Goal: Task Accomplishment & Management: Complete application form

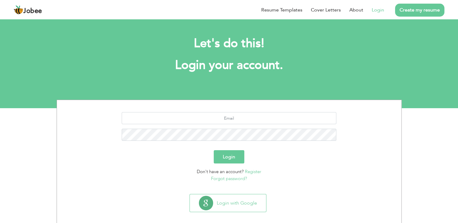
type input "[EMAIL_ADDRESS][DOMAIN_NAME]"
click at [228, 157] on button "Login" at bounding box center [229, 156] width 31 height 13
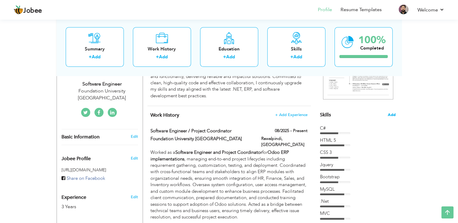
click at [393, 116] on span "Add" at bounding box center [392, 115] width 8 height 6
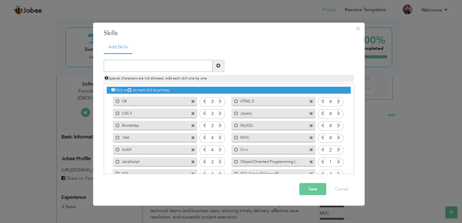
paste input ".NET Core"
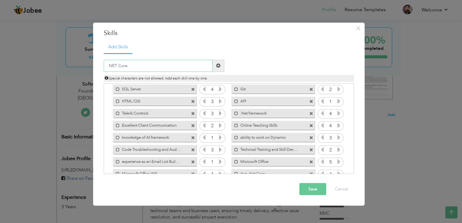
scroll to position [134, 0]
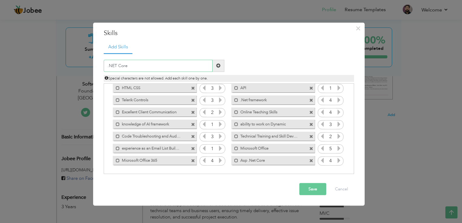
type input ".NET Core"
click at [218, 65] on span at bounding box center [218, 66] width 4 height 4
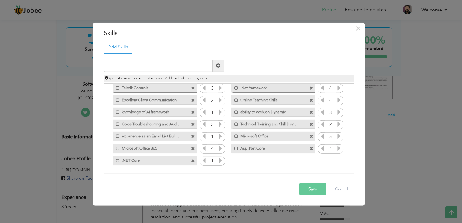
click at [219, 160] on icon at bounding box center [220, 160] width 5 height 5
click at [219, 159] on icon at bounding box center [220, 160] width 5 height 5
click at [152, 68] on input "text" at bounding box center [158, 66] width 109 height 12
paste input "Microservices"
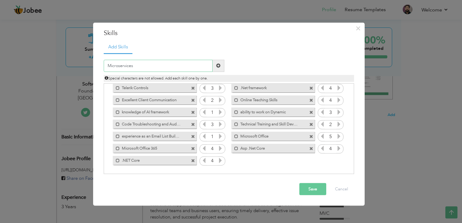
type input "Microservices"
click at [218, 64] on span at bounding box center [218, 66] width 4 height 4
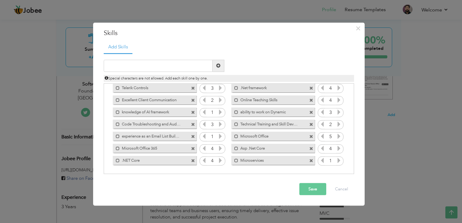
click at [338, 162] on icon at bounding box center [338, 160] width 5 height 5
click at [131, 66] on input "text" at bounding box center [158, 66] width 109 height 12
paste input "EF Core"
type input "EF Core"
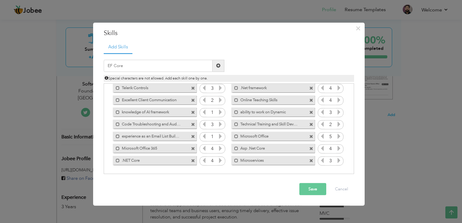
click at [216, 67] on span at bounding box center [219, 66] width 12 height 12
click at [218, 173] on icon at bounding box center [220, 172] width 5 height 5
click at [149, 67] on input "text" at bounding box center [158, 66] width 109 height 12
paste input "RDBMS"
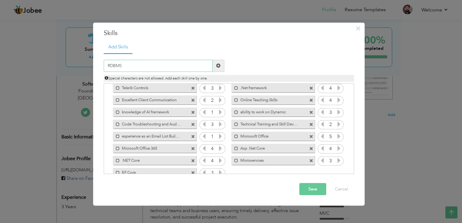
type input "RDBMS"
click at [219, 68] on span at bounding box center [218, 66] width 4 height 4
click at [337, 170] on icon at bounding box center [338, 172] width 5 height 5
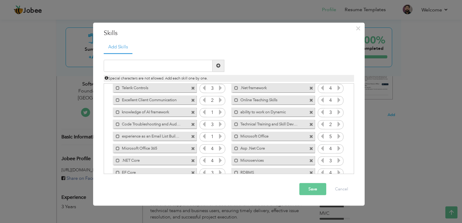
click at [337, 170] on icon at bounding box center [338, 172] width 5 height 5
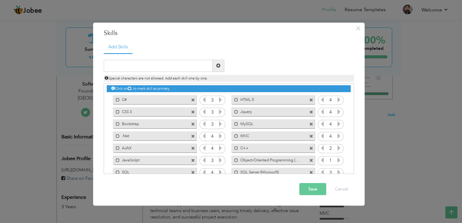
scroll to position [0, 0]
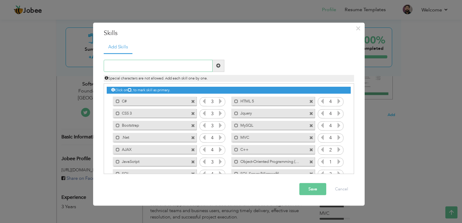
click at [137, 70] on input "text" at bounding box center [158, 66] width 109 height 12
paste input "Angular"
type input "Angular"
click at [215, 67] on span at bounding box center [219, 66] width 12 height 12
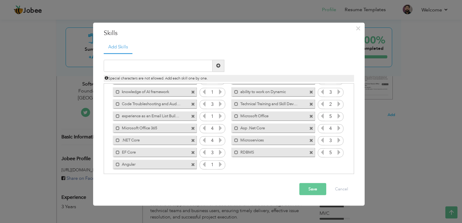
scroll to position [171, 0]
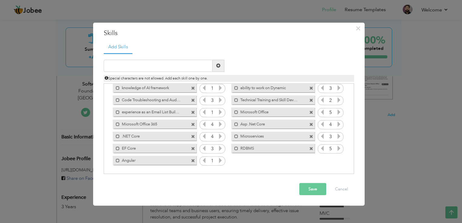
click at [218, 161] on icon at bounding box center [220, 160] width 5 height 5
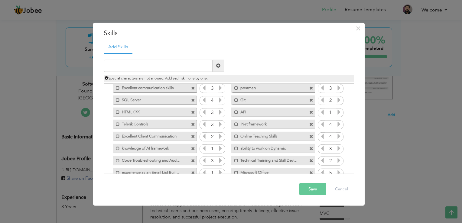
scroll to position [80, 0]
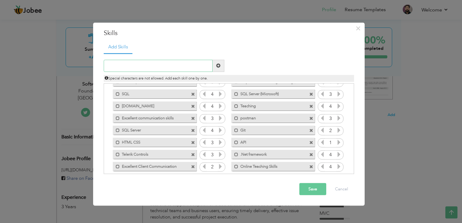
click at [133, 63] on input "text" at bounding box center [158, 66] width 109 height 12
paste input "AWS"
type input "AWS"
click at [219, 64] on span at bounding box center [218, 66] width 4 height 4
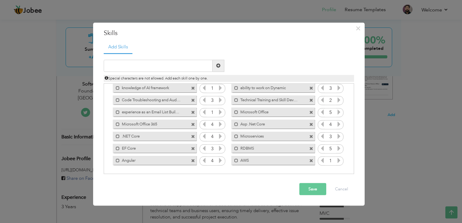
click at [336, 160] on icon at bounding box center [338, 160] width 5 height 5
click at [319, 187] on button "Save" at bounding box center [313, 189] width 27 height 12
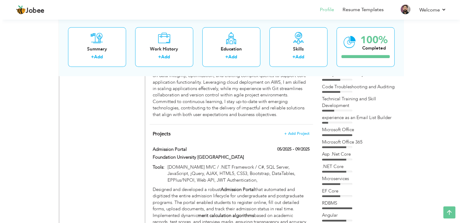
scroll to position [511, 0]
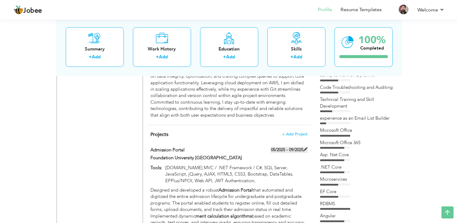
click at [285, 147] on label "05/2025 - 09/2025" at bounding box center [289, 150] width 37 height 6
type input "Admission Portal"
type input "Foundation University [GEOGRAPHIC_DATA]"
type input "05/2025"
type input "09/2025"
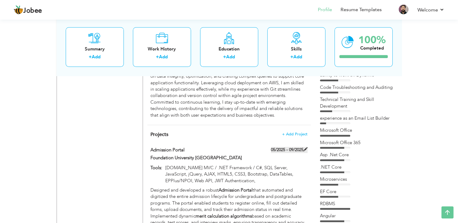
type input "[DOMAIN_NAME] MVC / .NET Framework / C#, SQL Server, JavaScript, jQuery, AJAX, …"
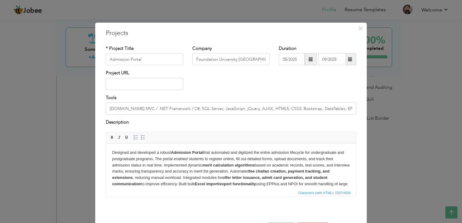
click at [348, 59] on span at bounding box center [350, 59] width 4 height 4
click at [288, 77] on div "Project URL" at bounding box center [231, 82] width 260 height 25
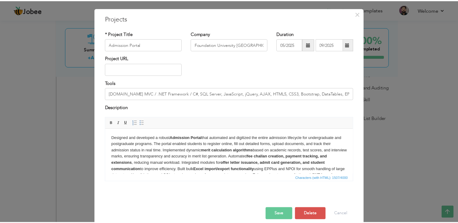
scroll to position [22, 0]
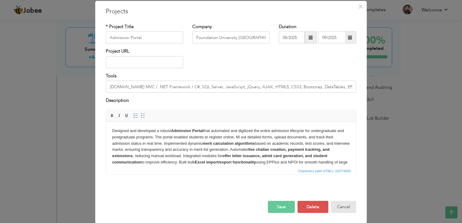
drag, startPoint x: 344, startPoint y: 205, endPoint x: 340, endPoint y: 184, distance: 21.8
click at [344, 204] on button "Cancel" at bounding box center [343, 207] width 25 height 12
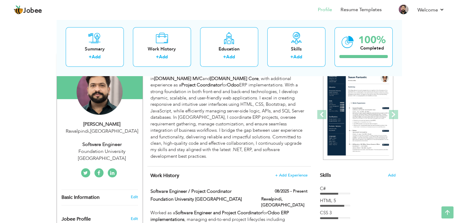
scroll to position [27, 0]
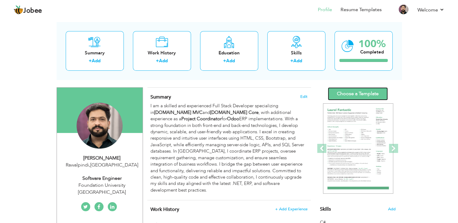
click at [357, 92] on link "Choose a Template" at bounding box center [358, 93] width 60 height 13
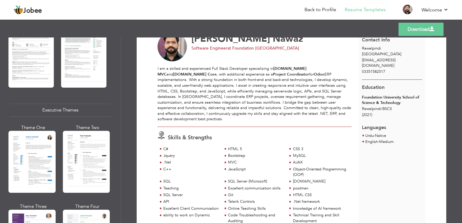
scroll to position [424, 0]
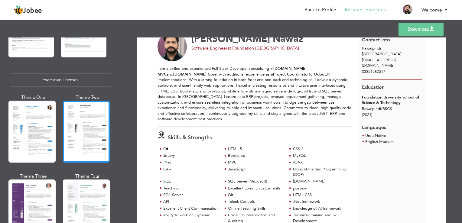
click at [88, 126] on div at bounding box center [86, 132] width 47 height 62
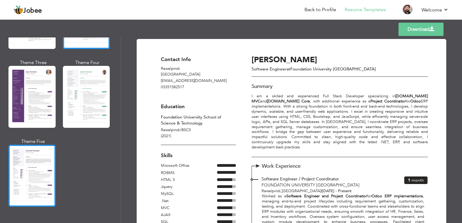
scroll to position [545, 0]
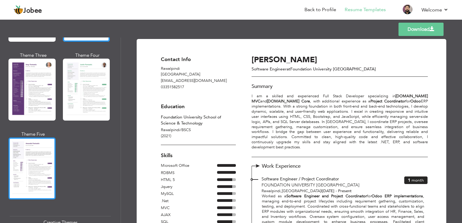
click at [34, 168] on div at bounding box center [31, 169] width 47 height 62
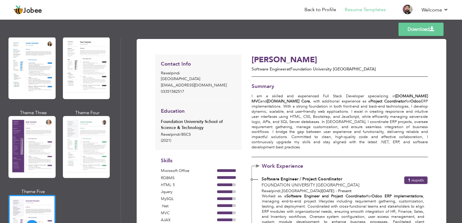
scroll to position [484, 0]
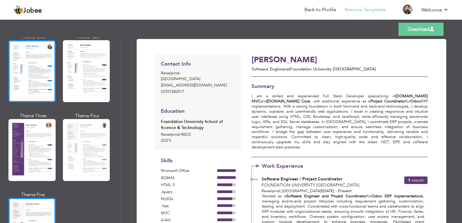
click at [37, 91] on div at bounding box center [31, 71] width 47 height 62
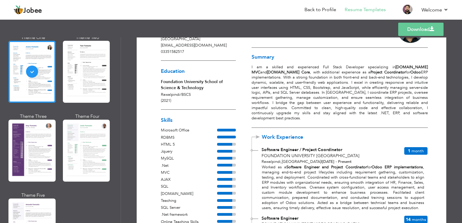
scroll to position [26, 0]
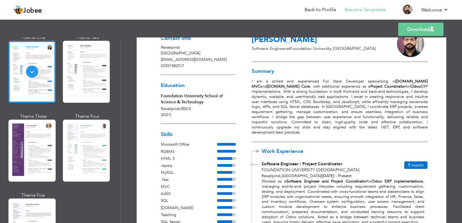
click at [424, 30] on link "Download" at bounding box center [420, 29] width 45 height 13
